Goal: Book appointment/travel/reservation

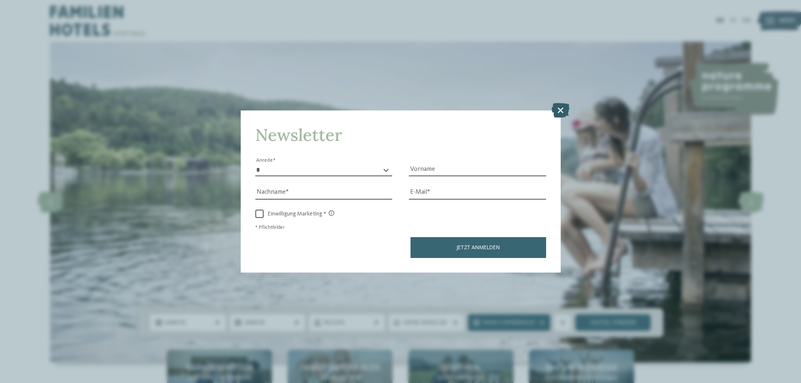
click at [558, 105] on icon at bounding box center [560, 110] width 18 height 15
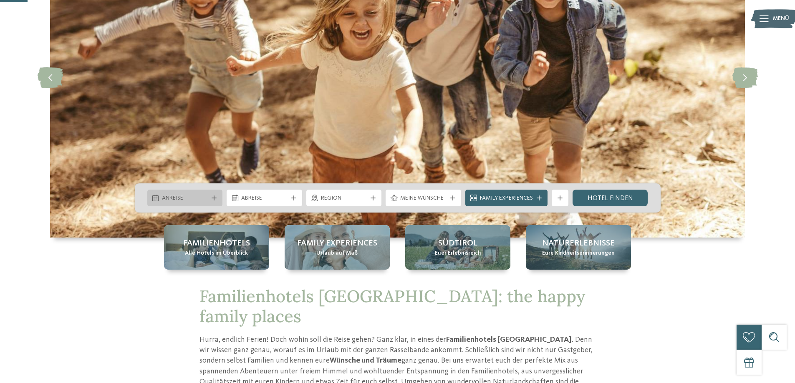
scroll to position [125, 0]
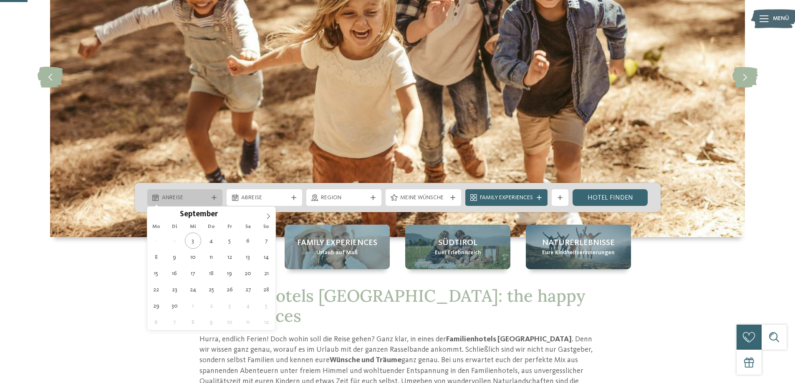
click at [189, 200] on span "Anreise" at bounding box center [185, 198] width 46 height 8
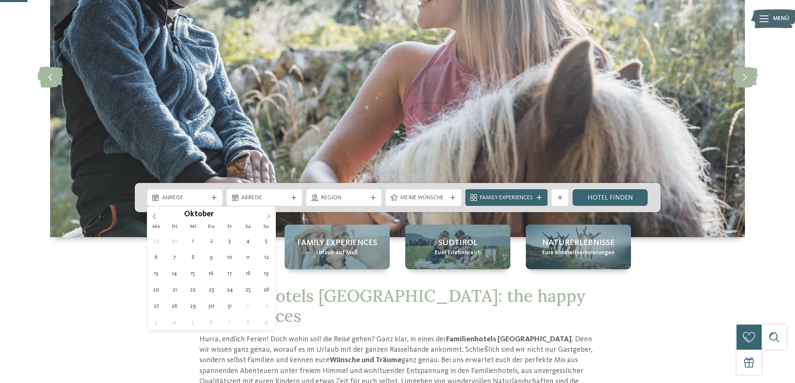
click at [269, 215] on icon at bounding box center [268, 217] width 6 height 6
type input "****"
click at [269, 215] on icon at bounding box center [268, 217] width 6 height 6
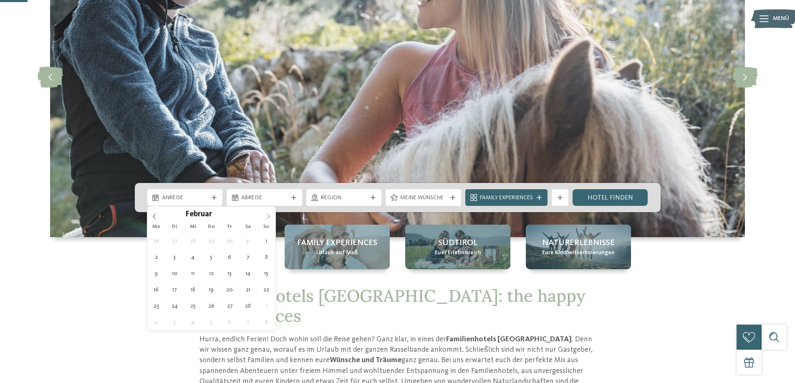
click at [269, 215] on icon at bounding box center [268, 217] width 6 height 6
click at [268, 215] on icon at bounding box center [268, 217] width 6 height 6
click at [268, 215] on icon at bounding box center [268, 216] width 3 height 5
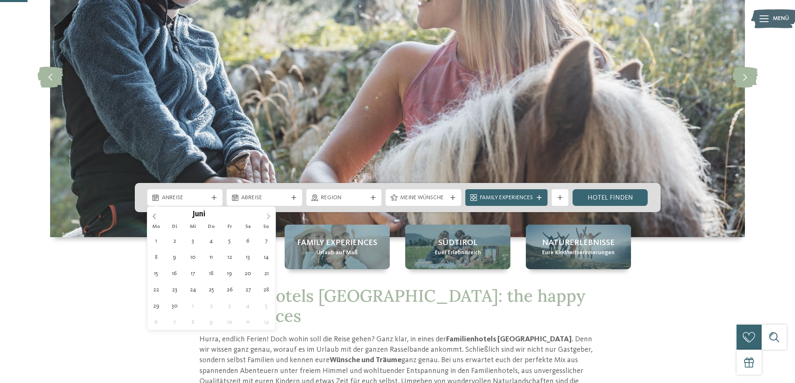
click at [268, 215] on icon at bounding box center [268, 216] width 3 height 5
type div "[DATE]"
type input "****"
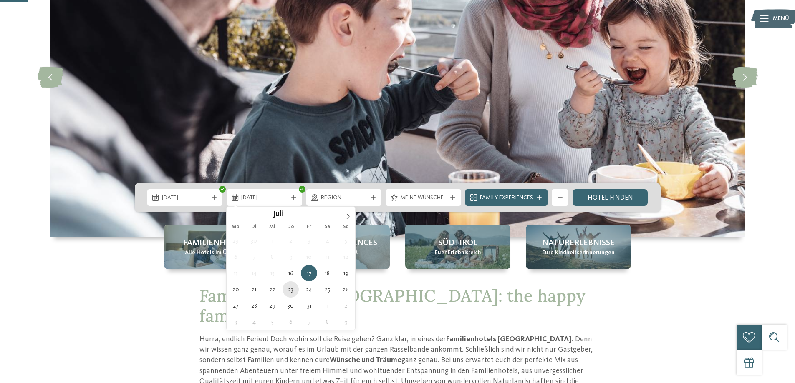
type div "[DATE]"
